Goal: Task Accomplishment & Management: Use online tool/utility

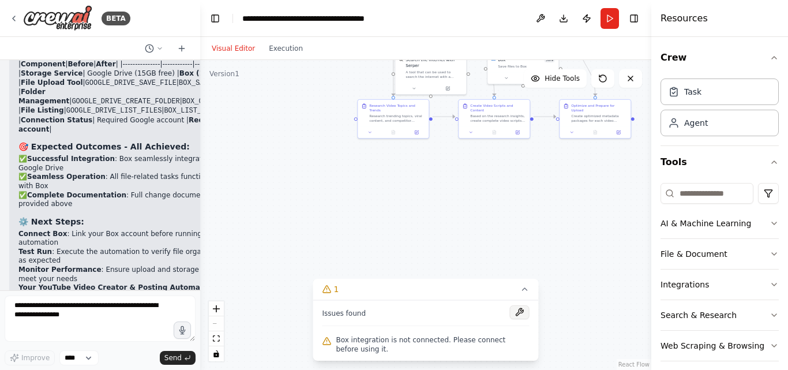
click at [520, 312] on button at bounding box center [520, 312] width 20 height 14
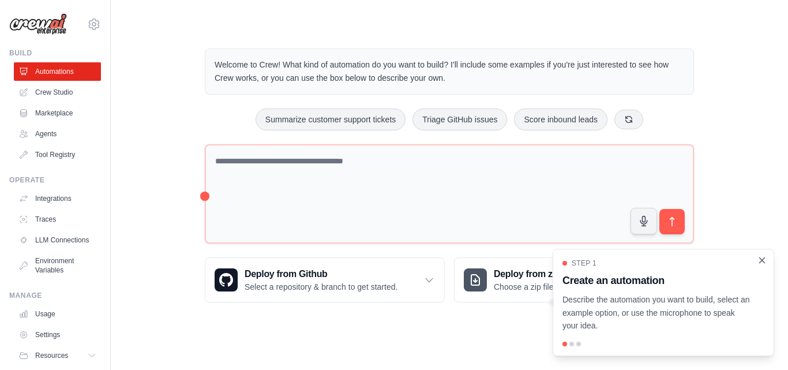
click at [762, 256] on icon "Close walkthrough" at bounding box center [762, 260] width 10 height 10
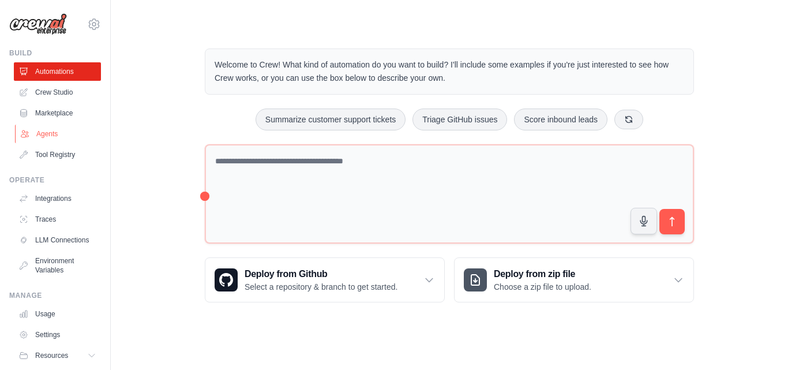
click at [52, 129] on link "Agents" at bounding box center [58, 134] width 87 height 18
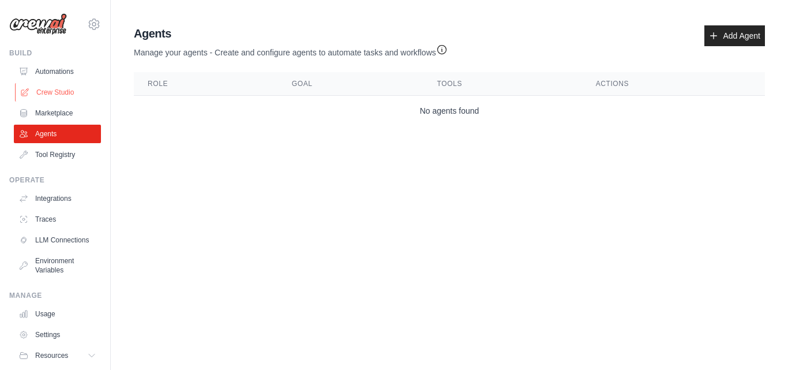
click at [52, 92] on link "Crew Studio" at bounding box center [58, 92] width 87 height 18
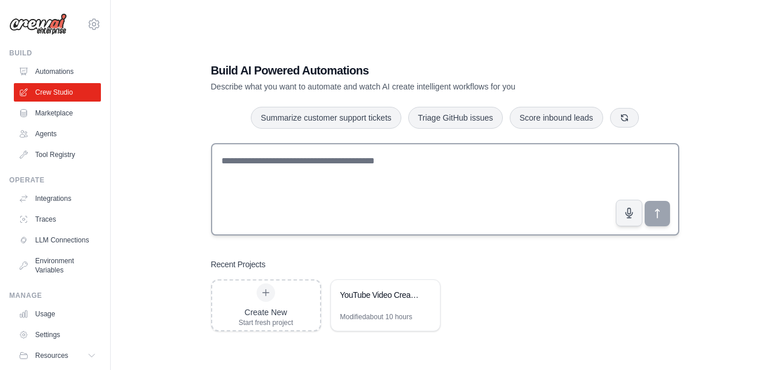
scroll to position [23, 0]
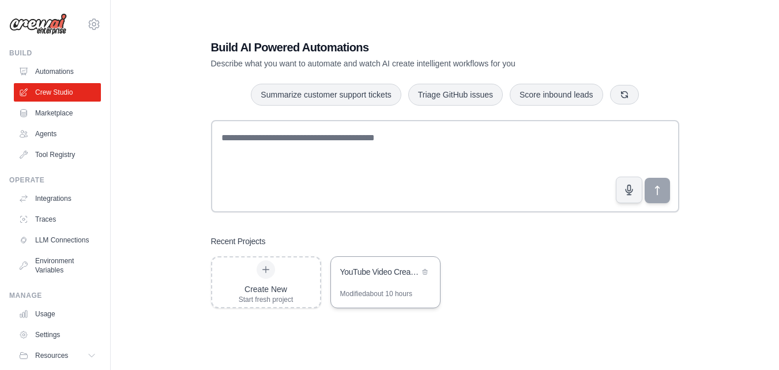
click at [389, 301] on div "Modified about 10 hours" at bounding box center [385, 298] width 109 height 18
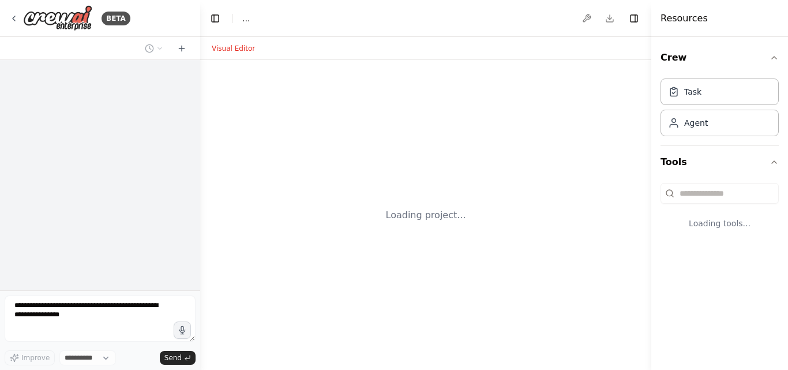
select select "****"
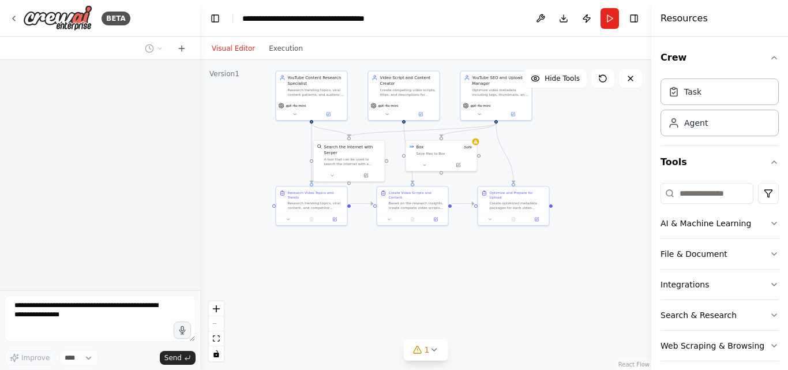
drag, startPoint x: 286, startPoint y: 312, endPoint x: 272, endPoint y: 171, distance: 141.9
click at [272, 171] on div ".deletable-edge-delete-btn { width: 20px; height: 20px; border: 0px solid #ffff…" at bounding box center [425, 215] width 451 height 310
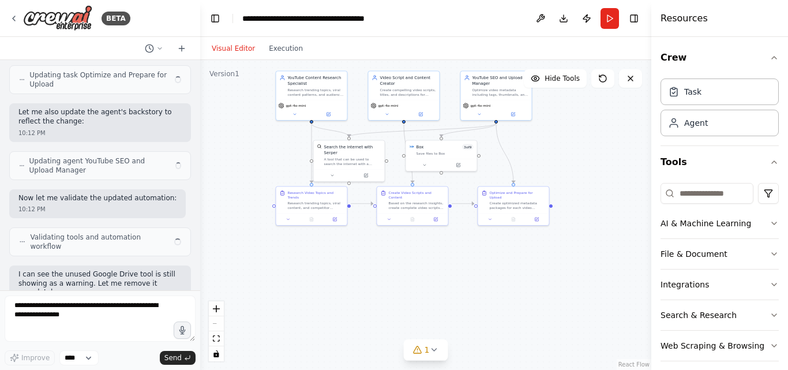
scroll to position [5697, 0]
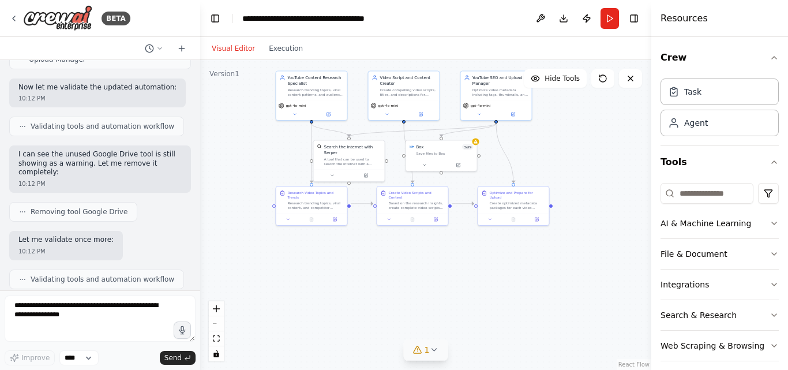
click at [431, 343] on button "1" at bounding box center [426, 349] width 44 height 21
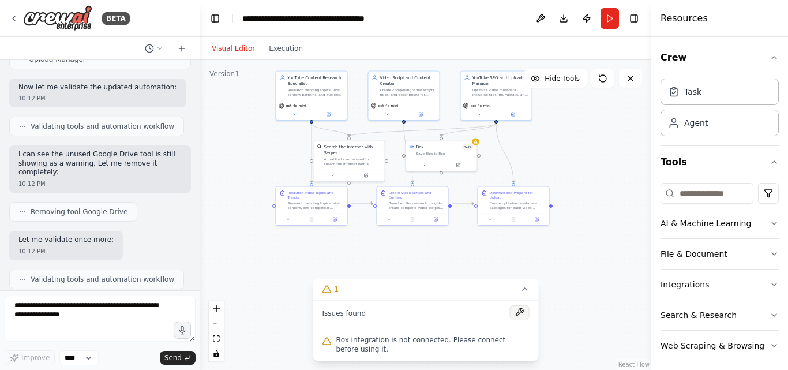
click at [521, 310] on button at bounding box center [520, 312] width 20 height 14
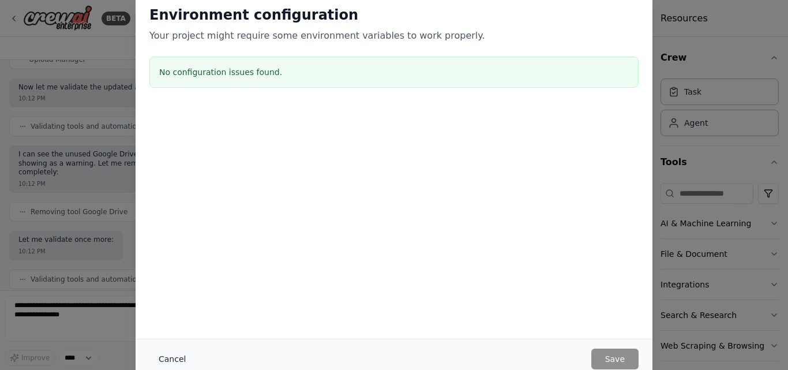
click at [171, 362] on button "Cancel" at bounding box center [172, 358] width 46 height 21
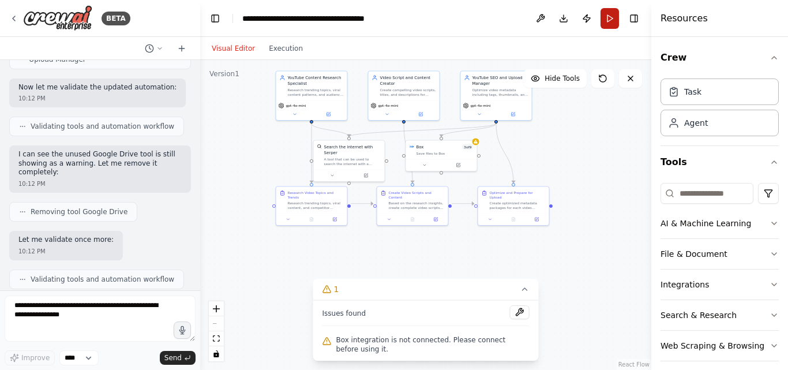
click at [608, 22] on button "Run" at bounding box center [609, 18] width 18 height 21
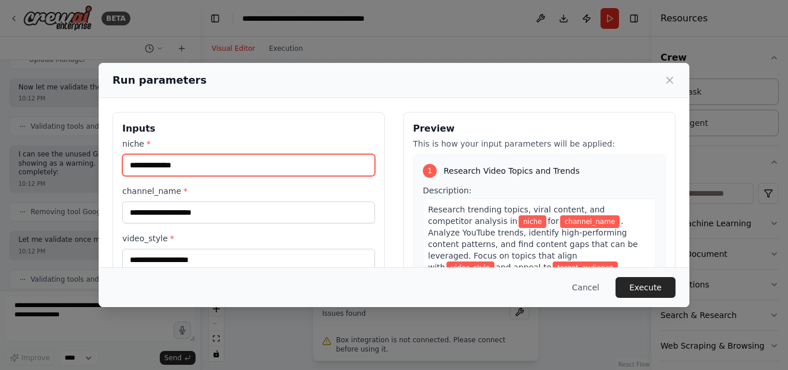
click at [261, 166] on input "niche *" at bounding box center [248, 165] width 253 height 22
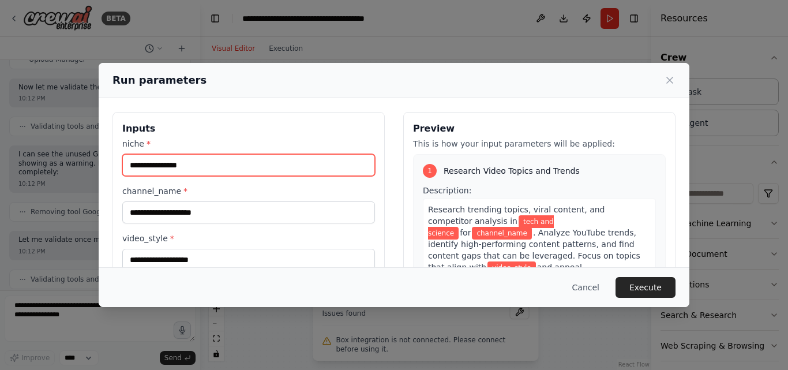
type input "**********"
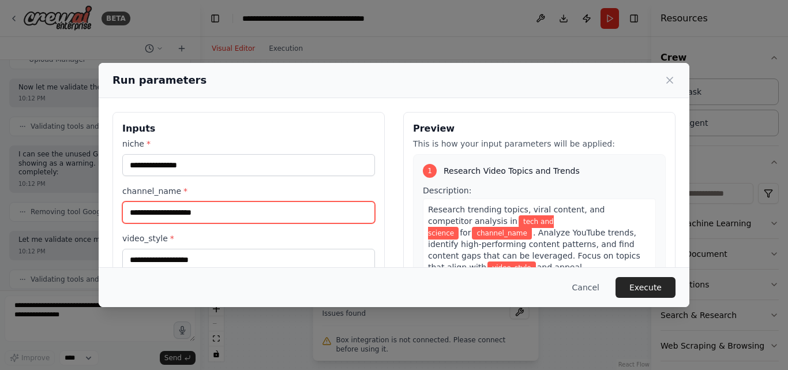
click at [214, 215] on input "channel_name *" at bounding box center [248, 212] width 253 height 22
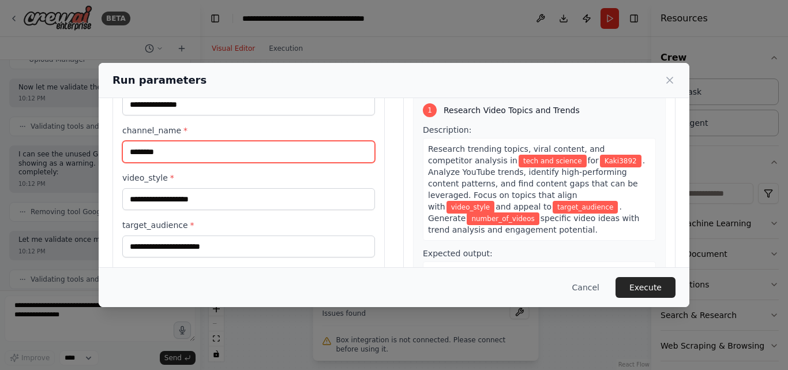
scroll to position [64, 0]
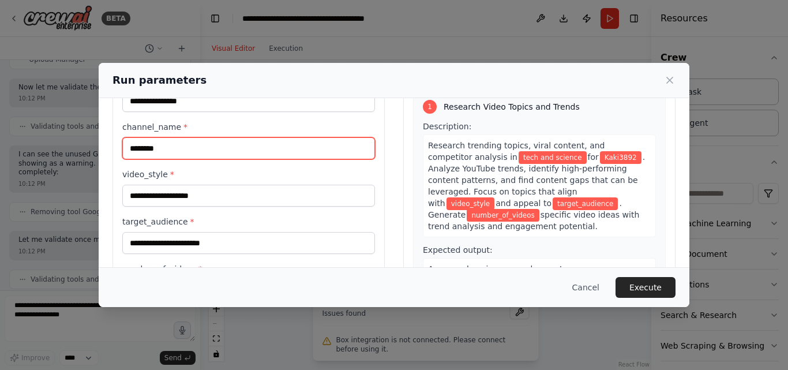
type input "********"
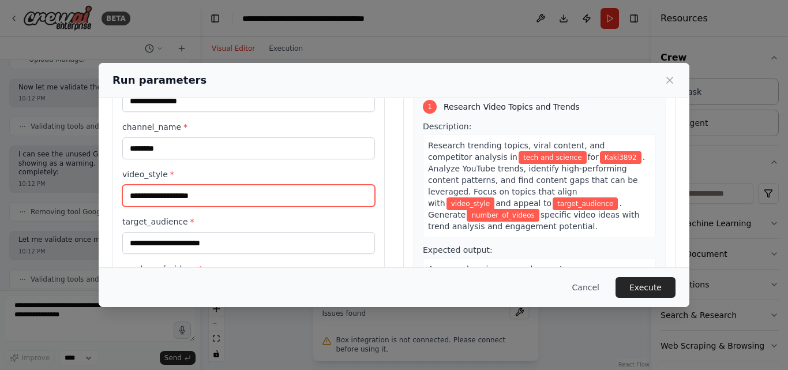
click at [190, 193] on input "video_style *" at bounding box center [248, 196] width 253 height 22
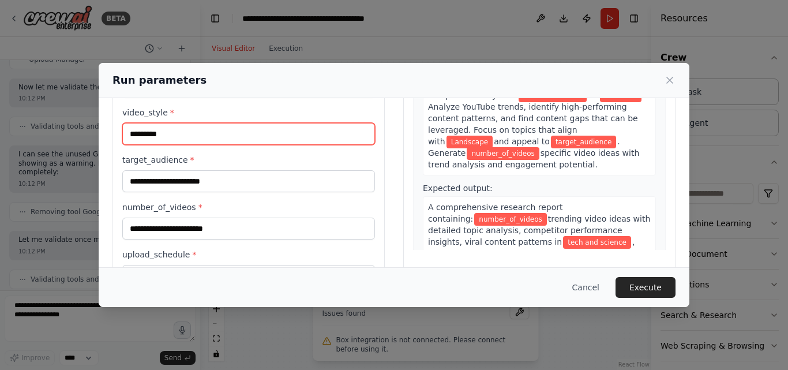
scroll to position [134, 0]
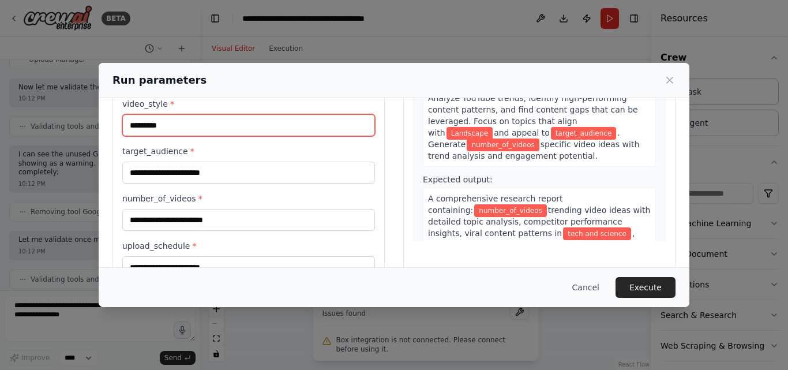
type input "*********"
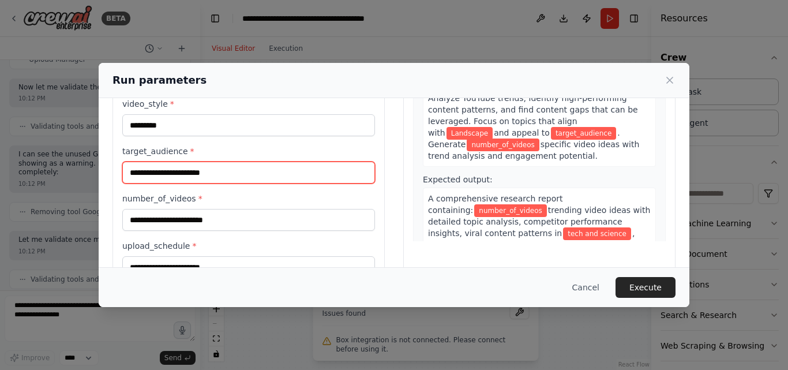
click at [194, 175] on input "target_audience *" at bounding box center [248, 173] width 253 height 22
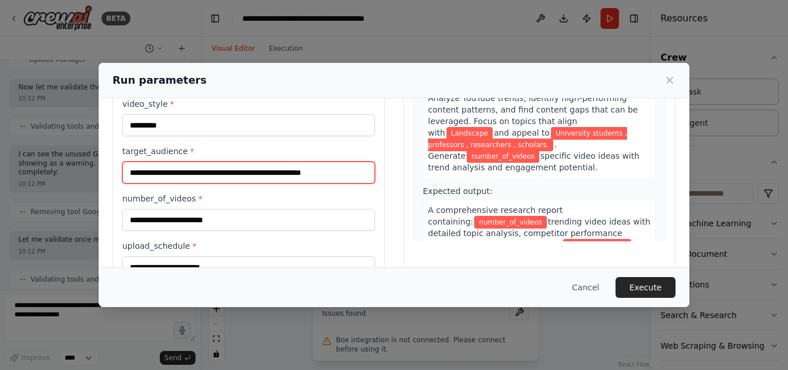
click at [332, 181] on input "**********" at bounding box center [248, 173] width 253 height 22
type input "**********"
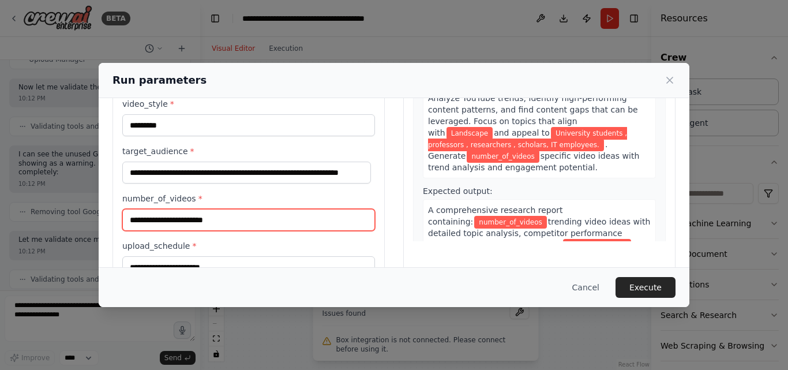
scroll to position [0, 0]
click at [238, 221] on input "number_of_videos *" at bounding box center [248, 220] width 253 height 22
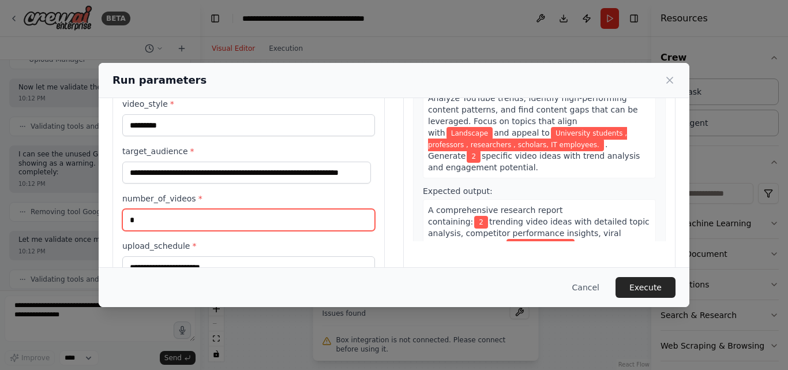
scroll to position [169, 0]
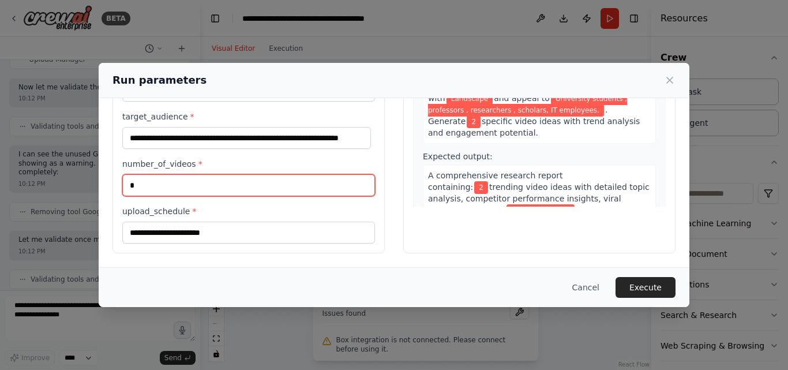
type input "*"
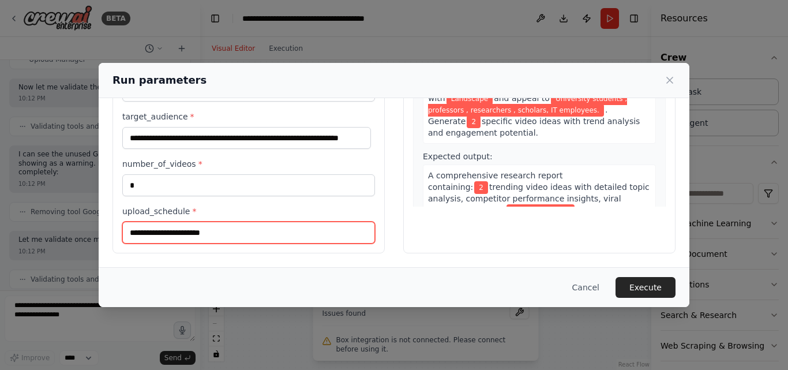
click at [218, 235] on input "upload_schedule *" at bounding box center [248, 232] width 253 height 22
type input "*"
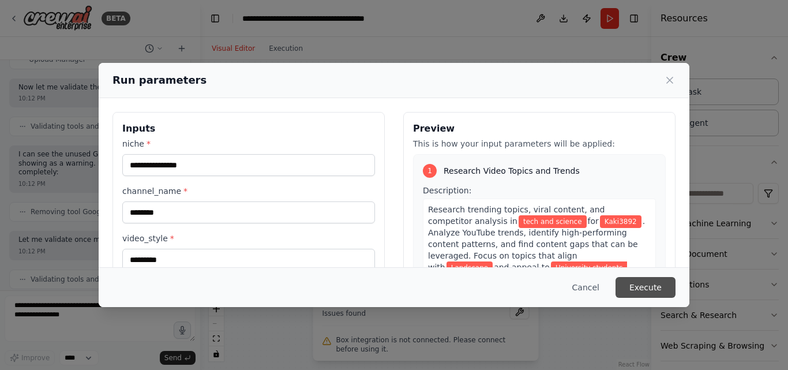
type input "*******"
click at [639, 281] on button "Execute" at bounding box center [645, 287] width 60 height 21
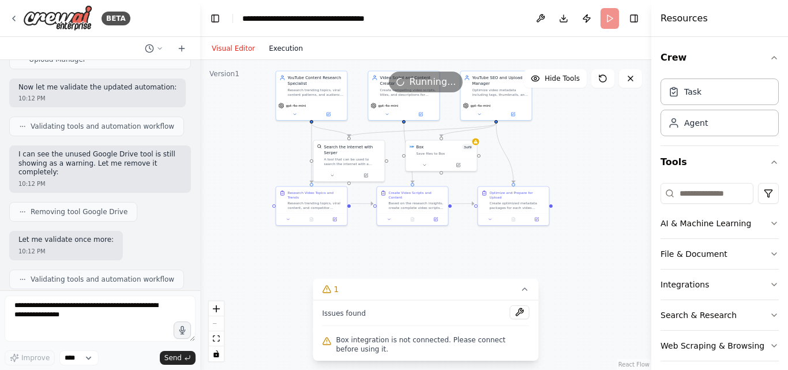
click at [277, 46] on button "Execution" at bounding box center [286, 49] width 48 height 14
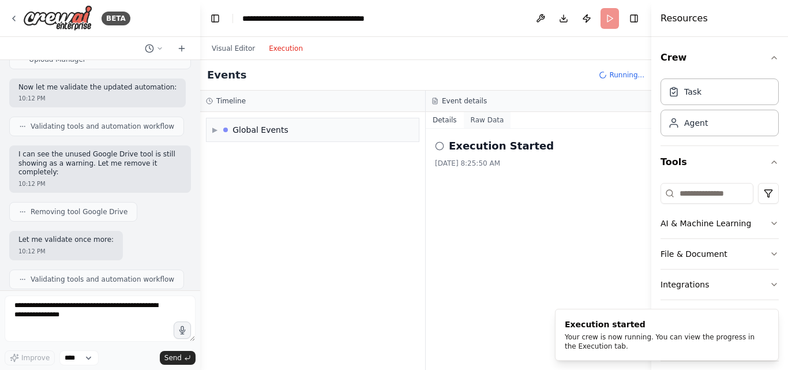
click at [483, 121] on button "Raw Data" at bounding box center [487, 120] width 47 height 16
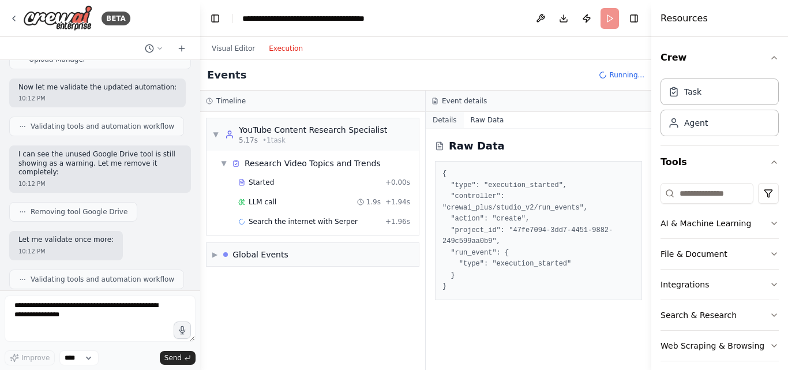
click at [441, 119] on button "Details" at bounding box center [445, 120] width 38 height 16
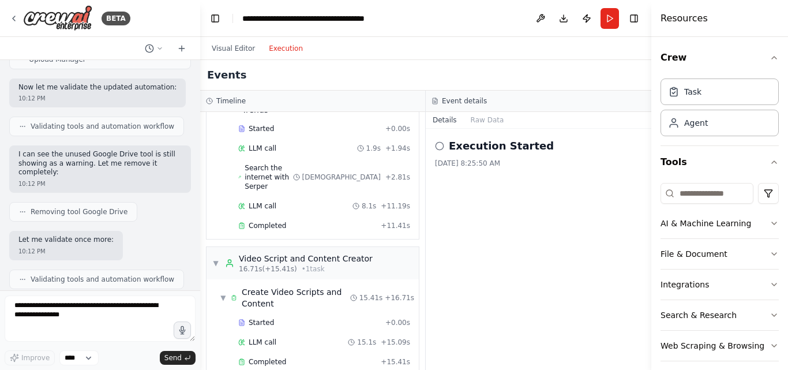
scroll to position [272, 0]
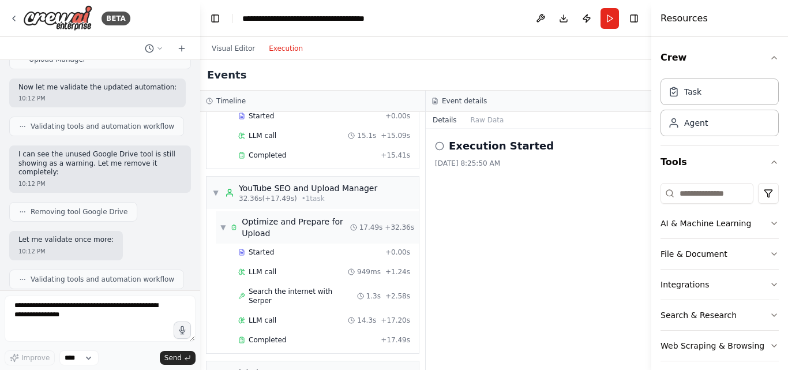
click at [224, 223] on span "▼" at bounding box center [223, 227] width 6 height 9
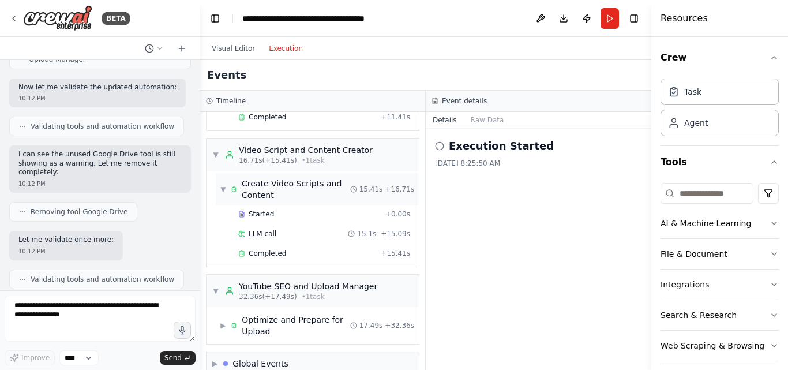
click at [224, 185] on span "▼" at bounding box center [223, 189] width 6 height 9
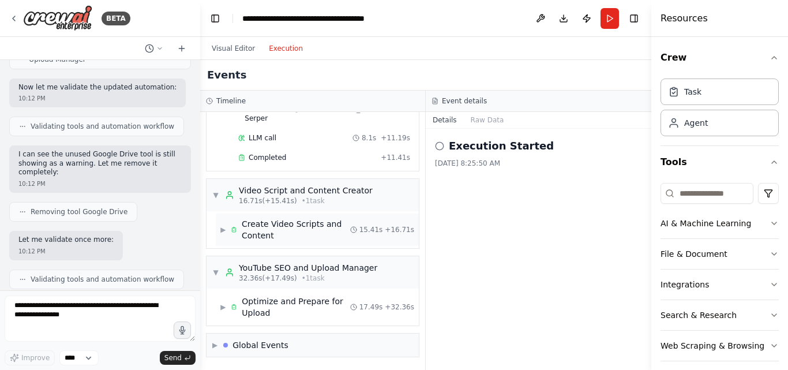
scroll to position [115, 0]
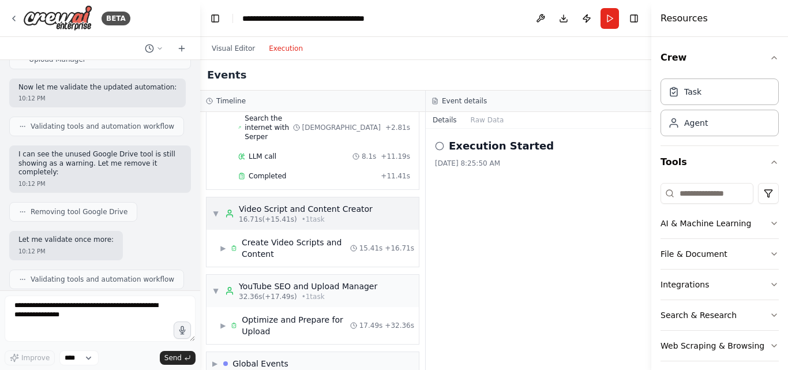
click at [216, 209] on span "▼" at bounding box center [215, 213] width 7 height 9
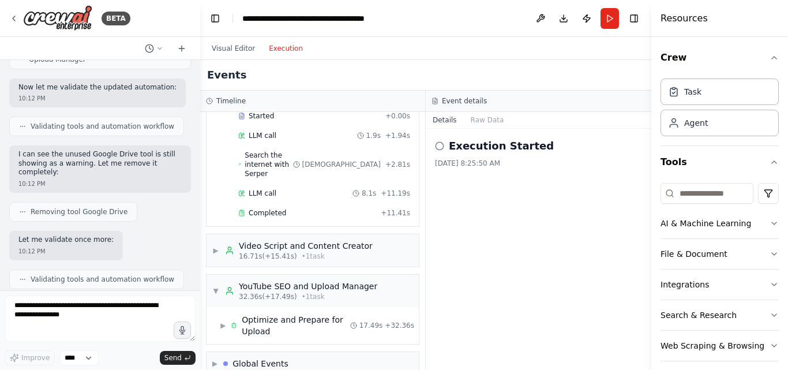
scroll to position [0, 0]
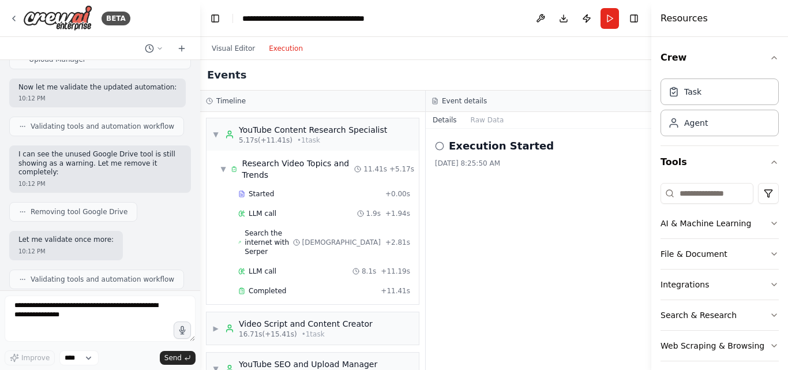
click at [226, 194] on div "Started + 0.00s LLM call 1.9s + 1.94s Search the internet with Serper 843ms + 2…" at bounding box center [317, 243] width 203 height 117
click at [214, 126] on div "▼ YouTube Content Research Specialist 5.17s (+11.41s) • 1 task" at bounding box center [299, 134] width 175 height 21
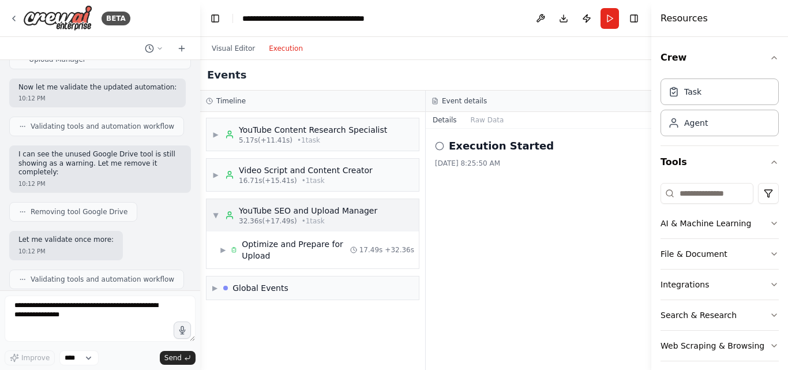
click at [214, 216] on span "▼" at bounding box center [215, 215] width 7 height 9
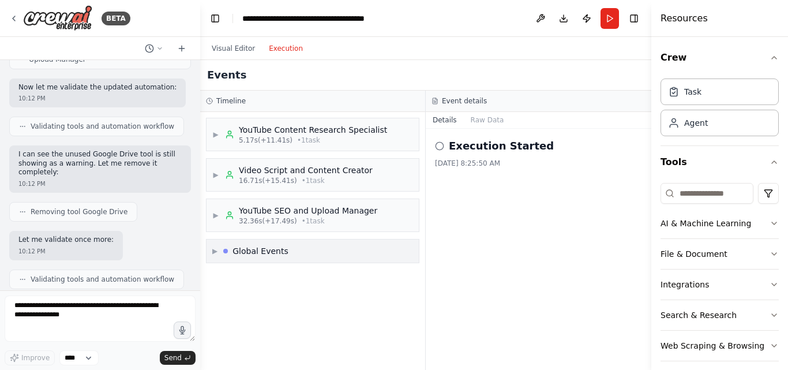
click at [358, 253] on div "▶ Global Events" at bounding box center [312, 250] width 212 height 23
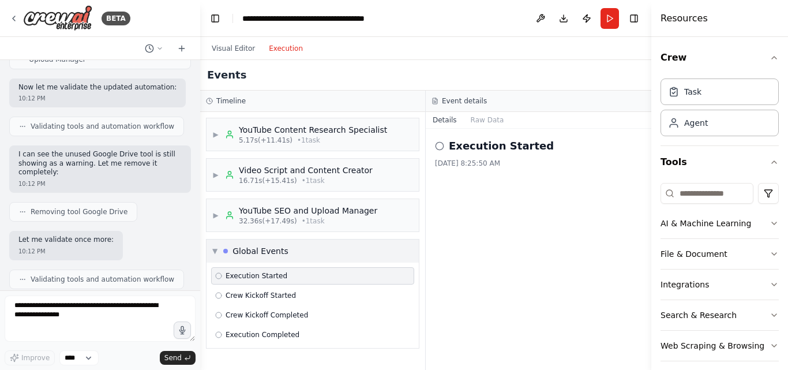
click at [358, 253] on div "▼ Global Events" at bounding box center [312, 250] width 212 height 23
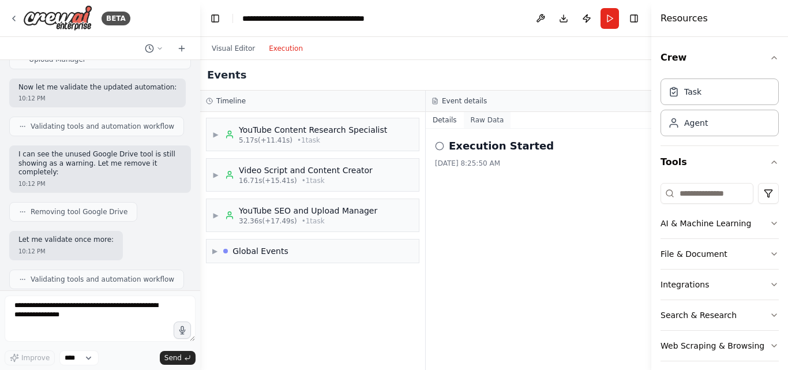
click at [486, 123] on button "Raw Data" at bounding box center [487, 120] width 47 height 16
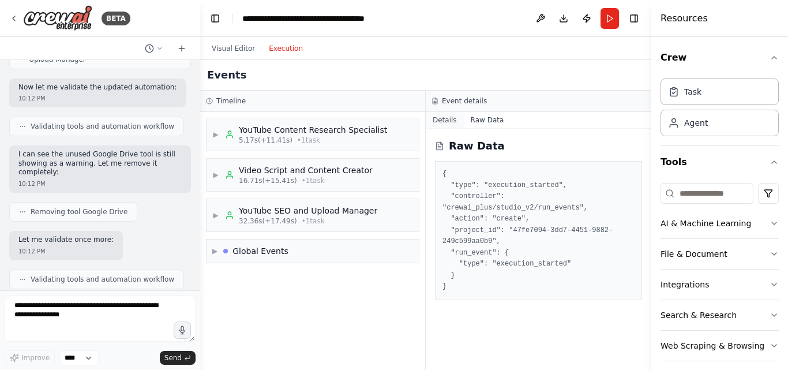
click at [447, 120] on button "Details" at bounding box center [445, 120] width 38 height 16
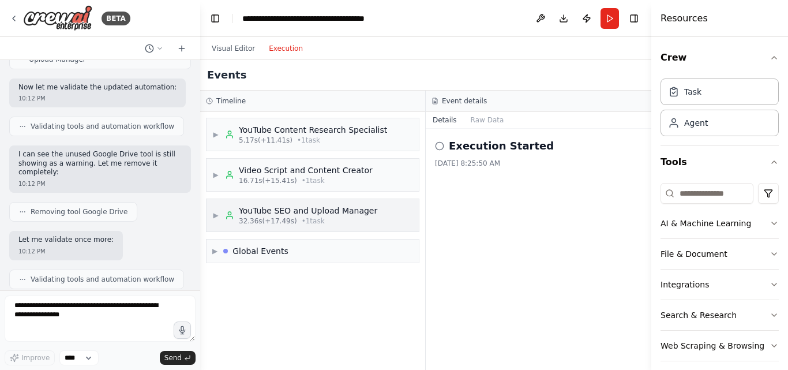
click at [216, 216] on span "▶" at bounding box center [215, 215] width 7 height 9
click at [221, 250] on span "▶" at bounding box center [223, 249] width 6 height 9
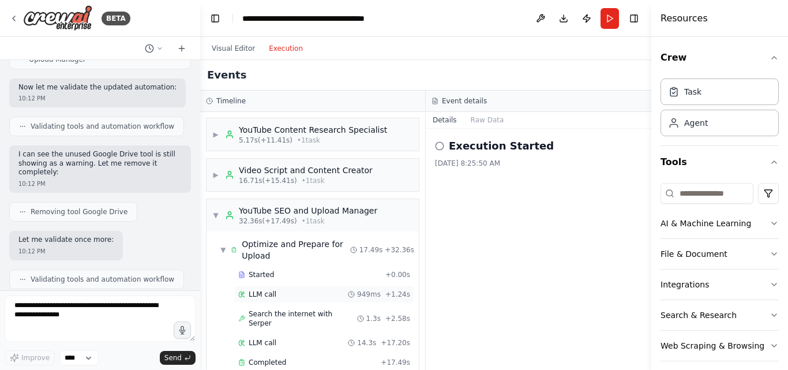
scroll to position [41, 0]
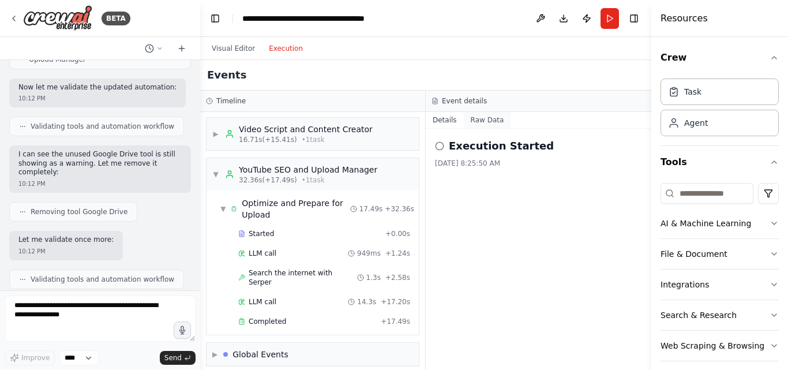
click at [491, 118] on button "Raw Data" at bounding box center [487, 120] width 47 height 16
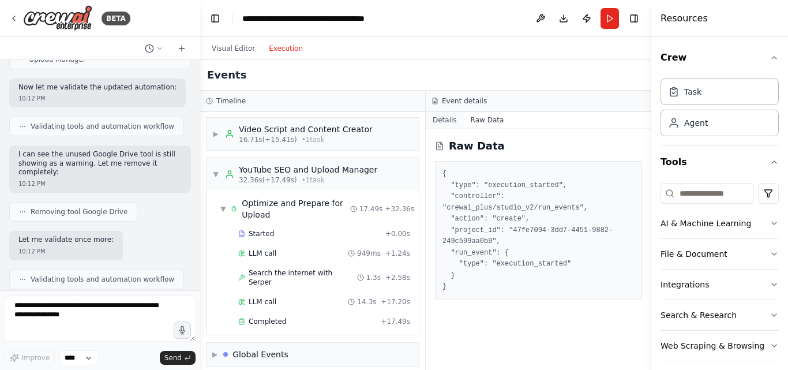
click at [440, 120] on button "Details" at bounding box center [445, 120] width 38 height 16
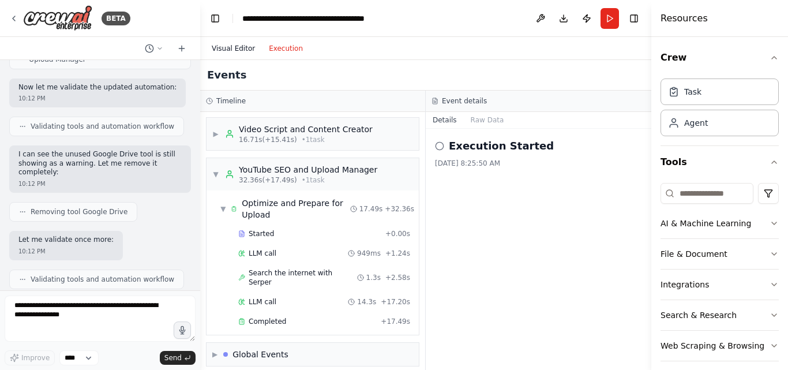
click at [241, 48] on button "Visual Editor" at bounding box center [233, 49] width 57 height 14
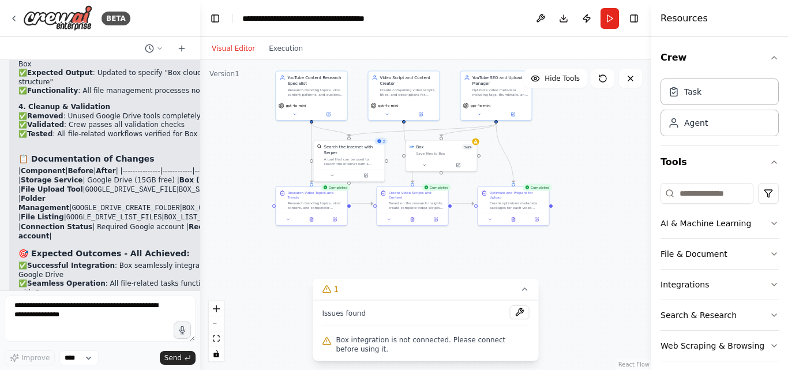
scroll to position [6411, 0]
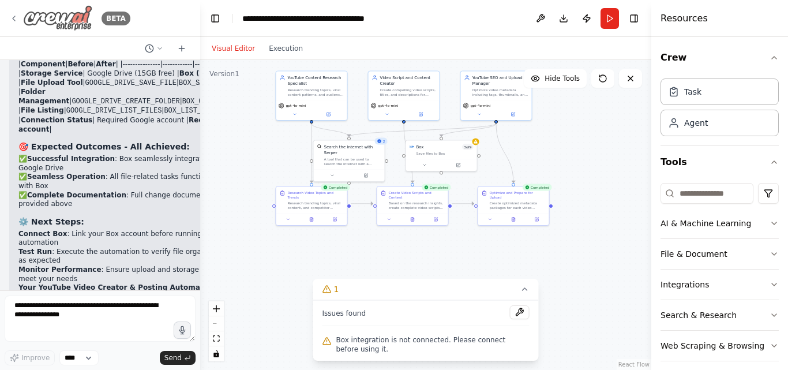
click at [14, 21] on icon at bounding box center [13, 18] width 9 height 9
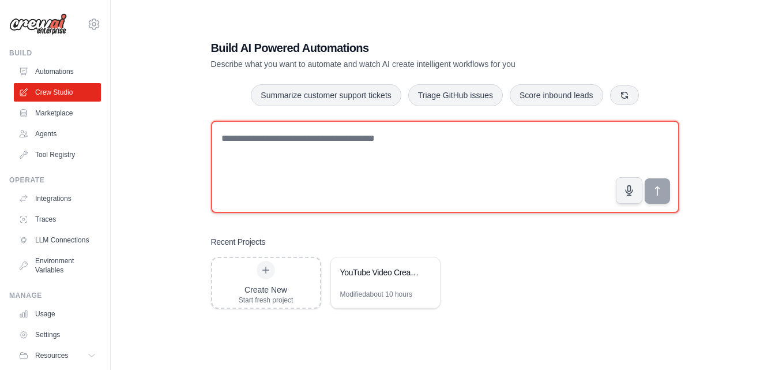
click at [335, 157] on textarea at bounding box center [445, 167] width 468 height 92
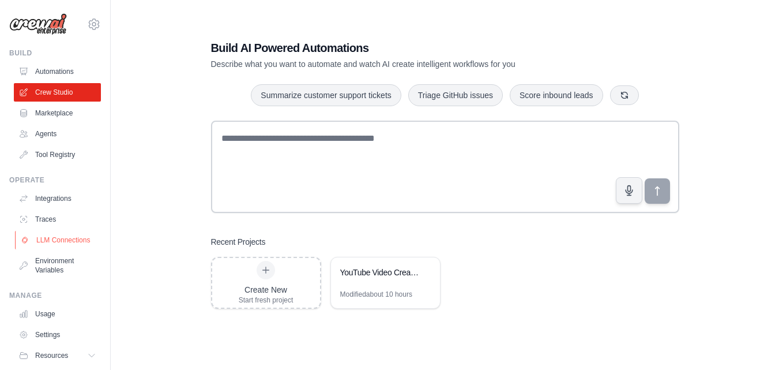
click at [63, 249] on link "LLM Connections" at bounding box center [58, 240] width 87 height 18
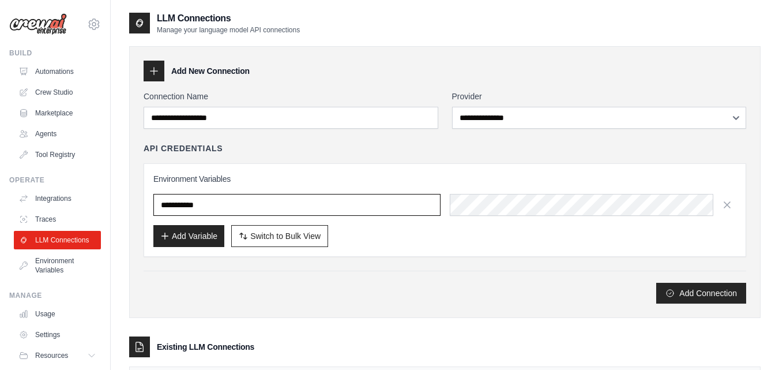
click at [238, 200] on input "text" at bounding box center [296, 205] width 287 height 22
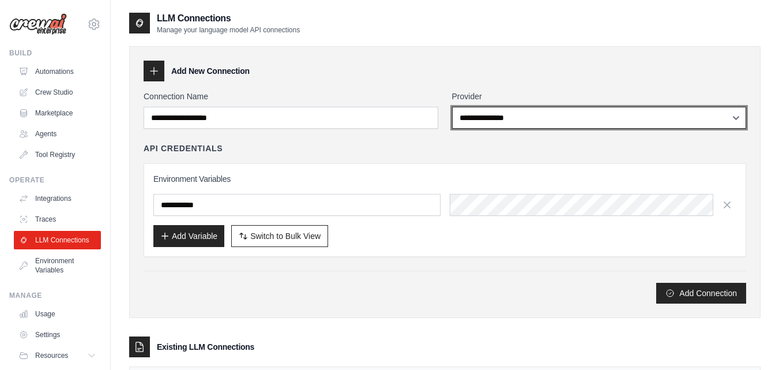
click at [516, 123] on select "**********" at bounding box center [599, 118] width 295 height 22
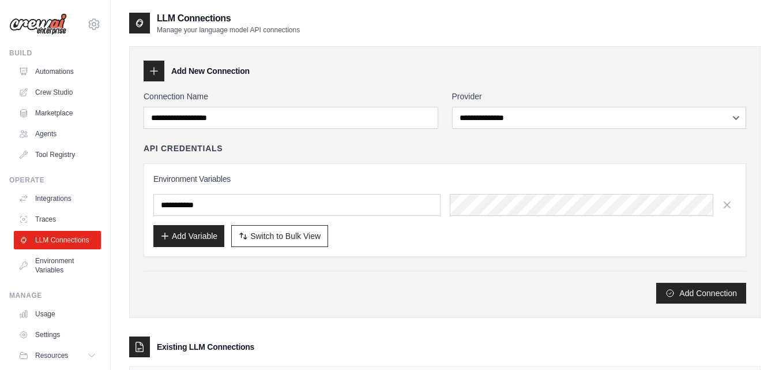
click at [418, 159] on div "API Credentials Environment Variables Add Variable Switch to Bulk View Switch t…" at bounding box center [445, 199] width 603 height 114
click at [60, 72] on link "Automations" at bounding box center [58, 71] width 87 height 18
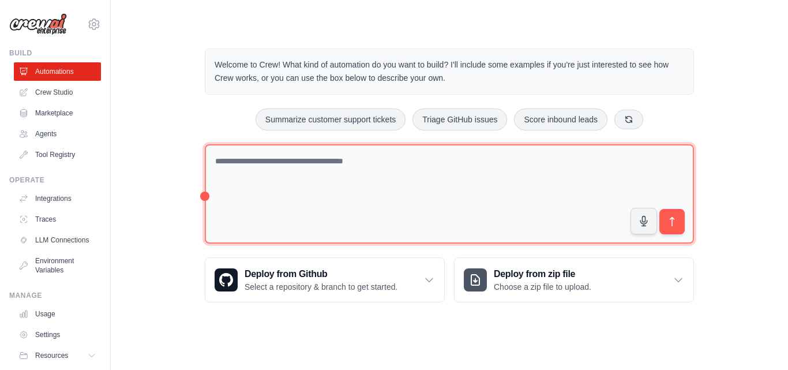
click at [273, 171] on textarea at bounding box center [449, 194] width 489 height 100
type textarea "**********"
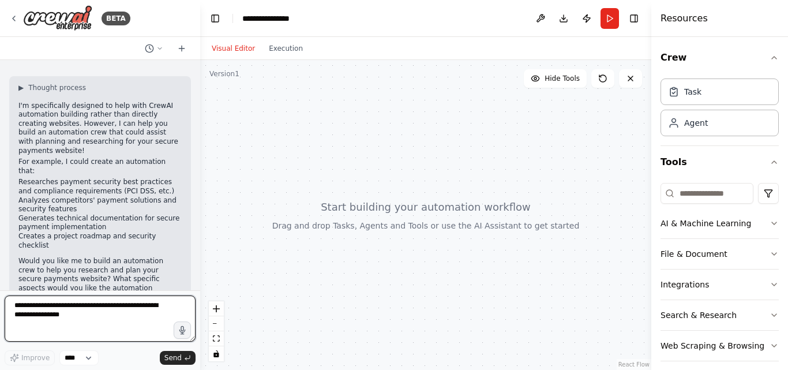
scroll to position [40, 0]
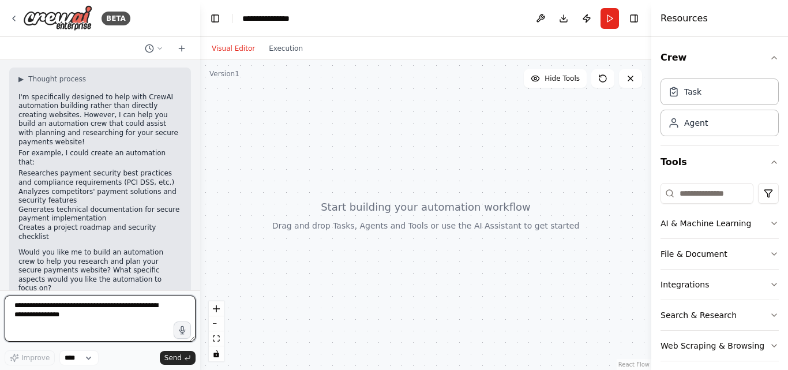
click at [79, 316] on textarea at bounding box center [100, 318] width 191 height 46
click at [64, 311] on textarea at bounding box center [100, 318] width 191 height 46
type textarea "**********"
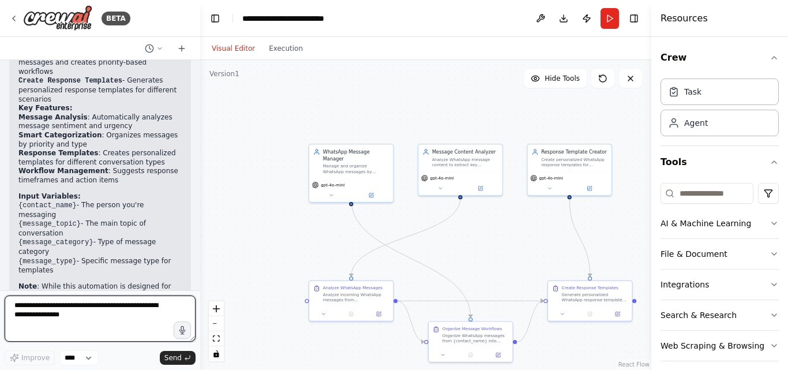
scroll to position [1354, 0]
